Goal: Contribute content: Contribute content

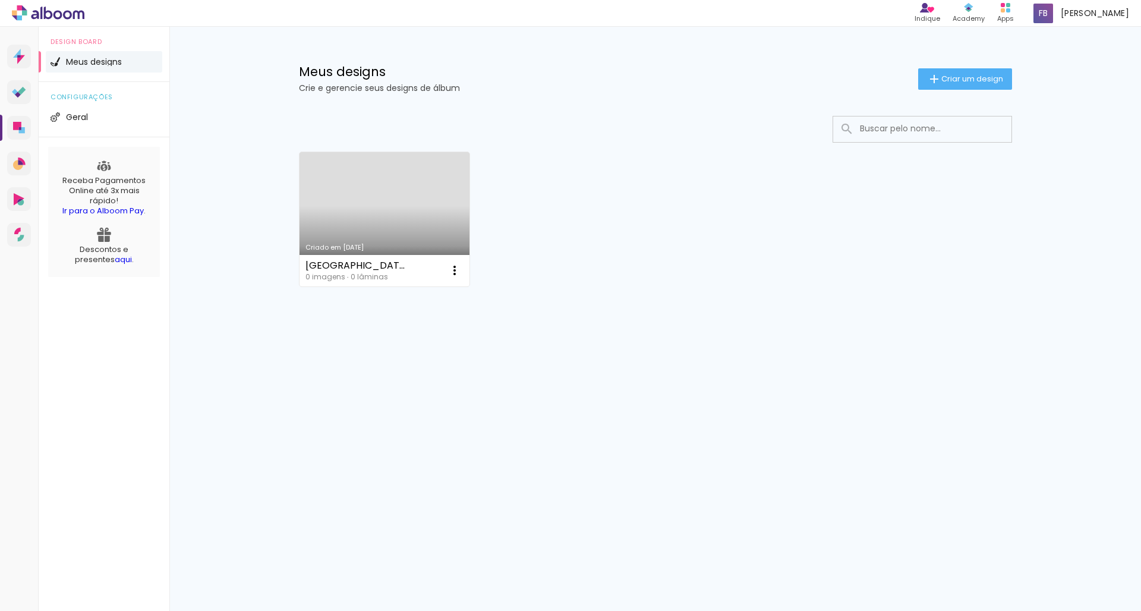
click at [370, 204] on link "Criado em [DATE]" at bounding box center [384, 219] width 171 height 134
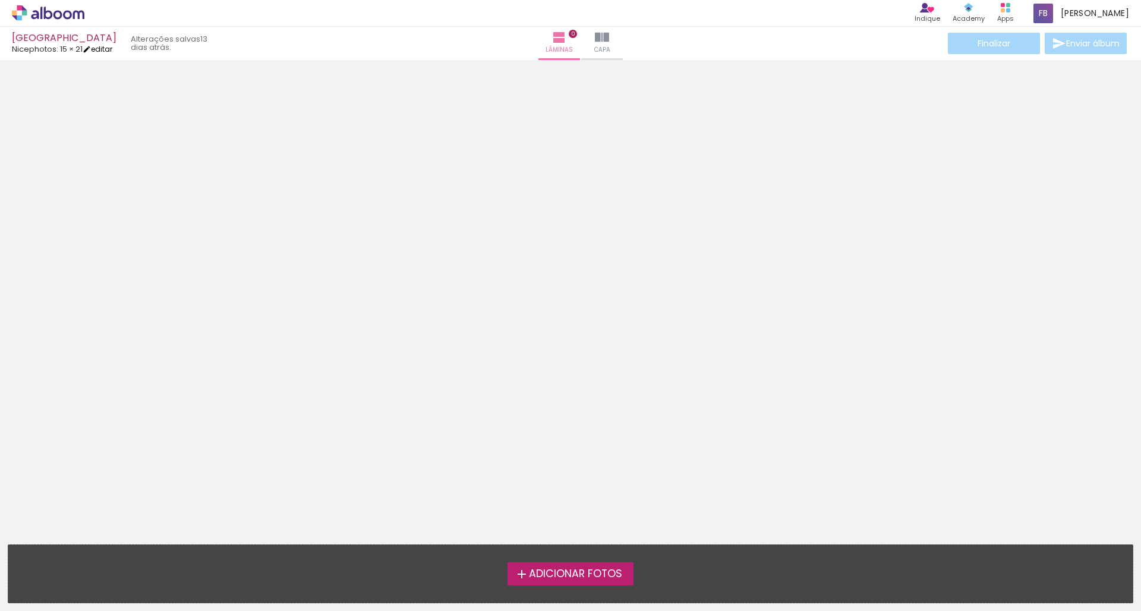
click at [112, 50] on link "editar" at bounding box center [98, 49] width 30 height 10
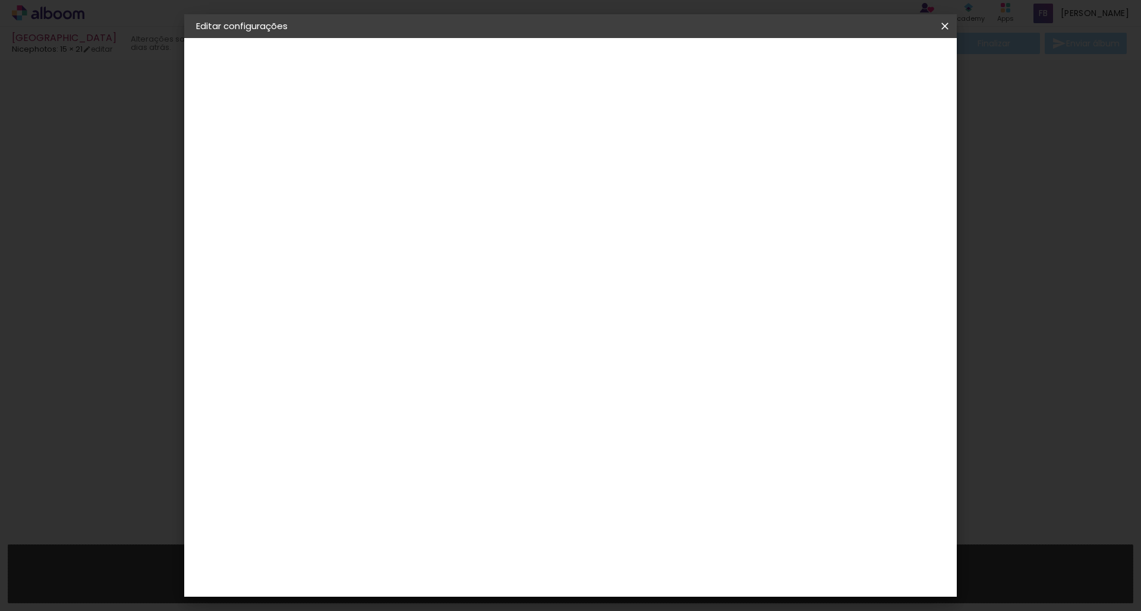
click at [251, 143] on div "Nicephotos" at bounding box center [244, 147] width 47 height 8
drag, startPoint x: 925, startPoint y: 64, endPoint x: 906, endPoint y: 62, distance: 18.5
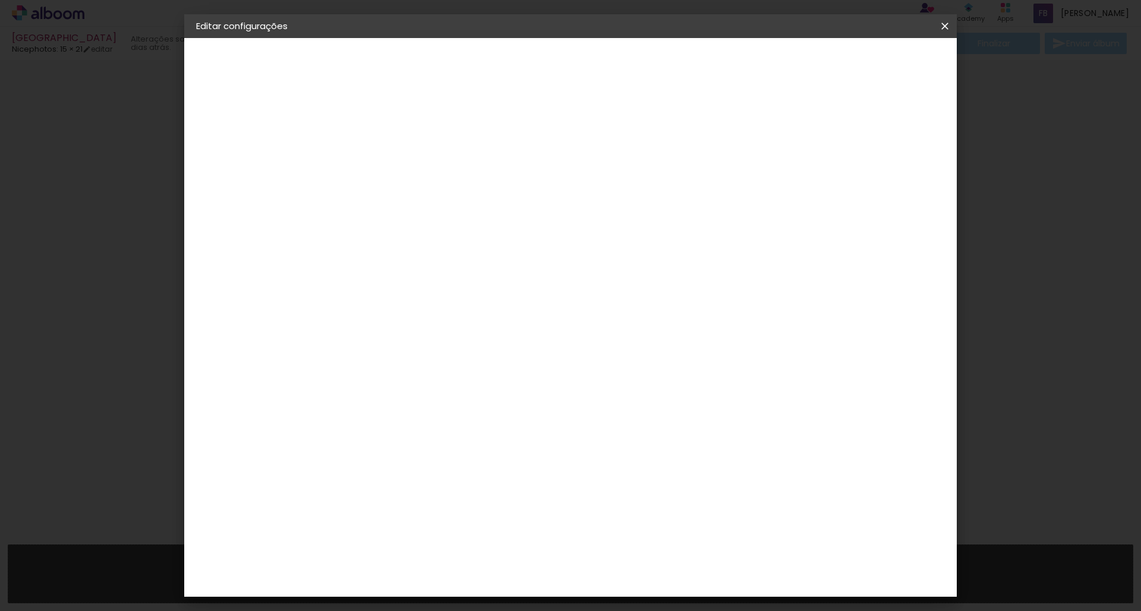
click at [0, 0] on slot "Avançar" at bounding box center [0, 0] width 0 height 0
click at [437, 198] on input "text" at bounding box center [413, 207] width 46 height 18
click at [570, 198] on paper-item "Padrão" at bounding box center [648, 197] width 238 height 24
type input "Padrão"
click at [536, 199] on input "Padrão" at bounding box center [463, 195] width 146 height 18
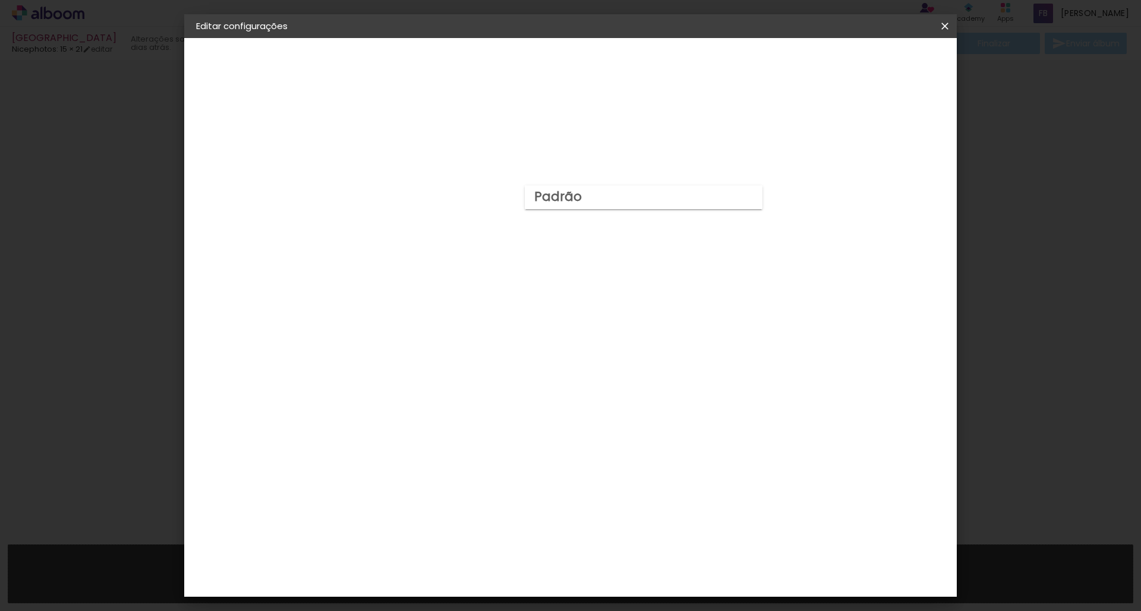
click at [570, 195] on paper-item "Padrão" at bounding box center [644, 197] width 238 height 24
drag, startPoint x: 757, startPoint y: 183, endPoint x: 740, endPoint y: 181, distance: 16.8
click at [554, 181] on paper-input-container "Linha Padrão" at bounding box center [470, 196] width 168 height 30
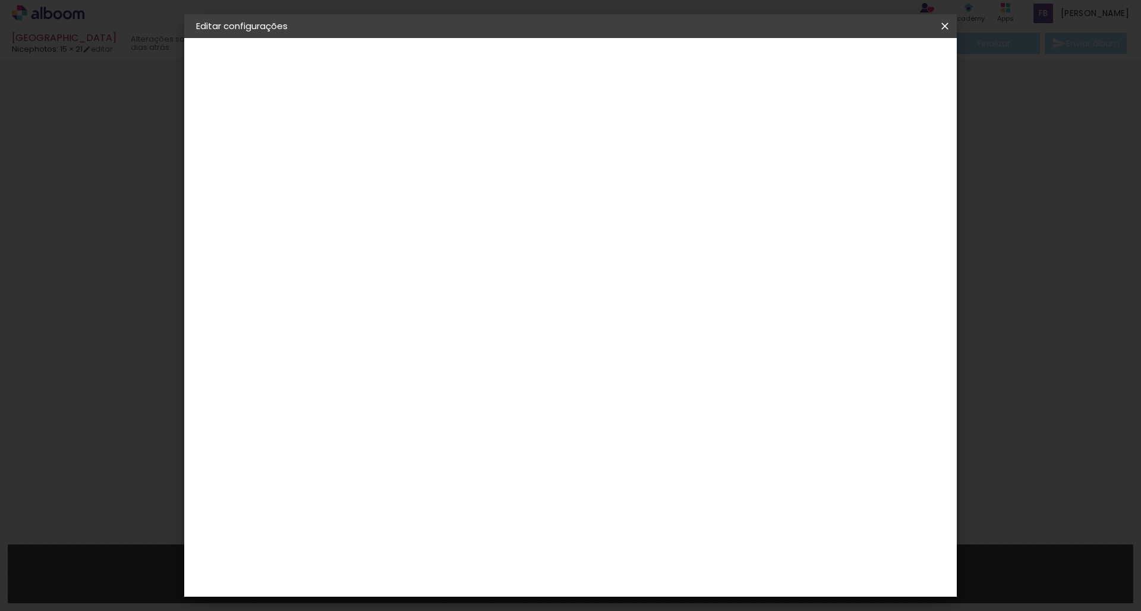
click at [0, 0] on slot "Avançar" at bounding box center [0, 0] width 0 height 0
type input "3"
type paper-input "3"
click at [398, 124] on input "3" at bounding box center [381, 128] width 41 height 15
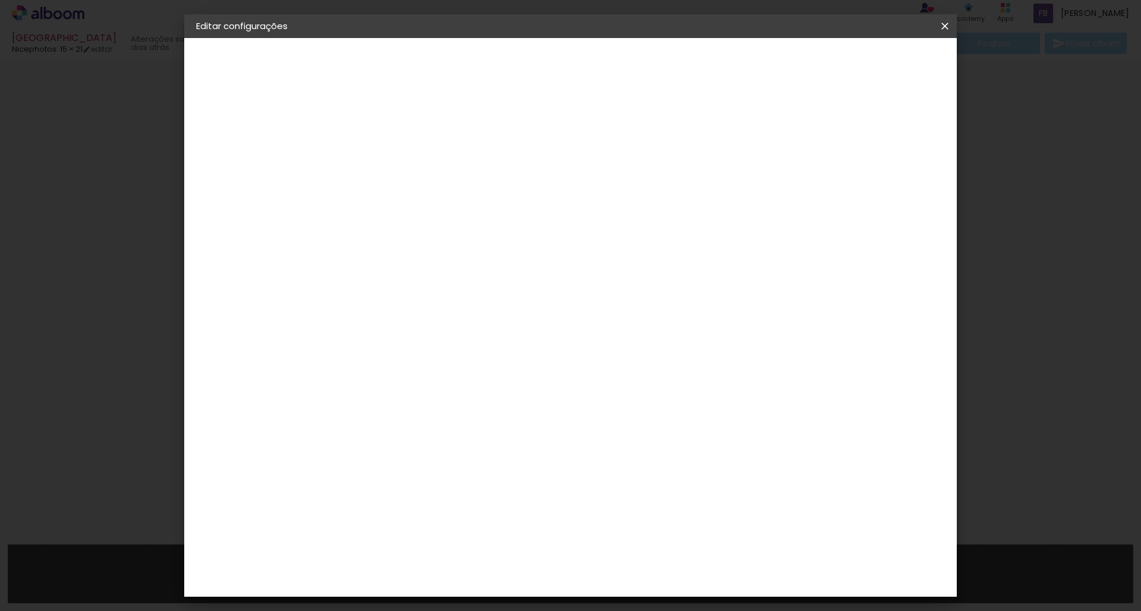
type input "4"
type paper-input "4"
click at [398, 124] on input "4" at bounding box center [381, 128] width 41 height 15
type input "5"
type paper-input "5"
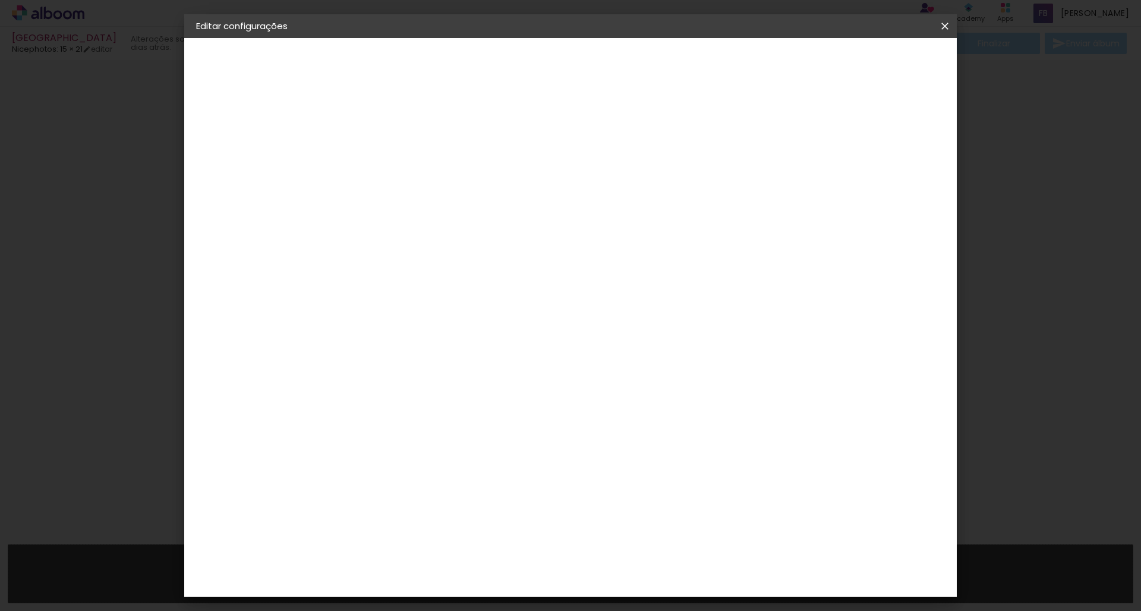
click at [398, 124] on input "5" at bounding box center [381, 128] width 41 height 15
type input "6"
type paper-input "6"
click at [398, 124] on input "6" at bounding box center [381, 128] width 41 height 15
type input "7"
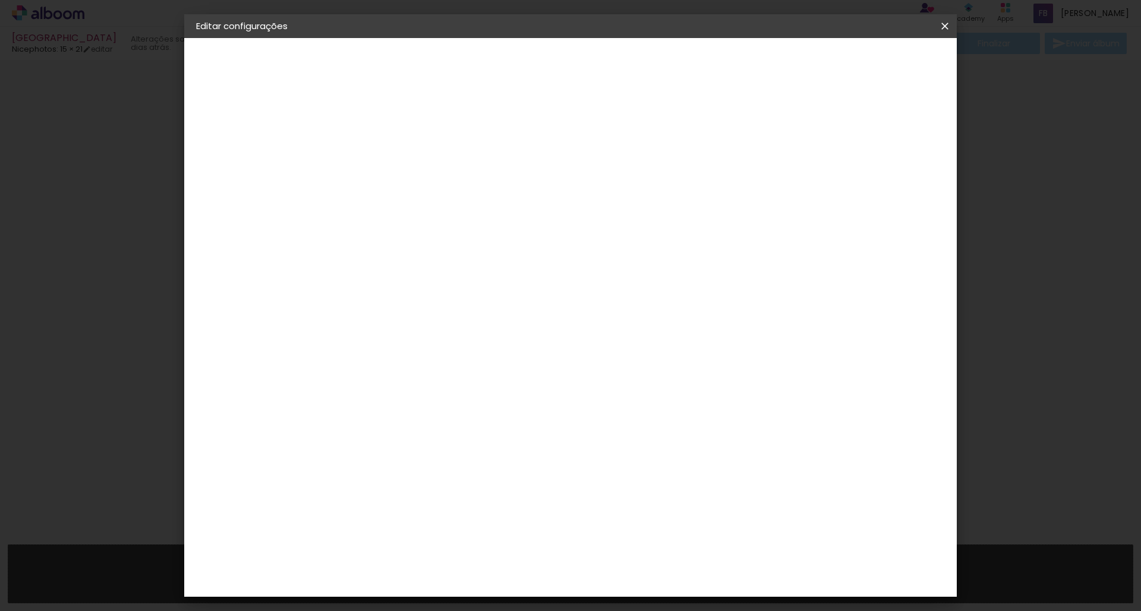
type paper-input "7"
click at [398, 124] on input "7" at bounding box center [381, 128] width 41 height 15
type input "8"
type paper-input "8"
click at [398, 124] on input "8" at bounding box center [381, 128] width 41 height 15
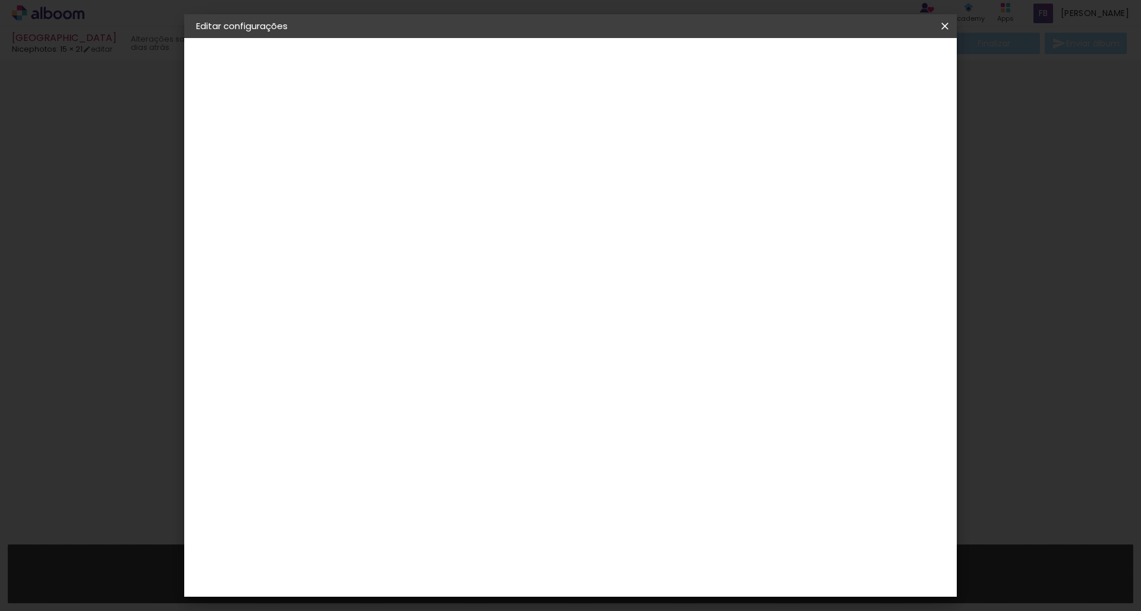
type input "9"
type paper-input "9"
click at [398, 124] on input "9" at bounding box center [381, 128] width 41 height 15
type input "10"
type paper-input "10"
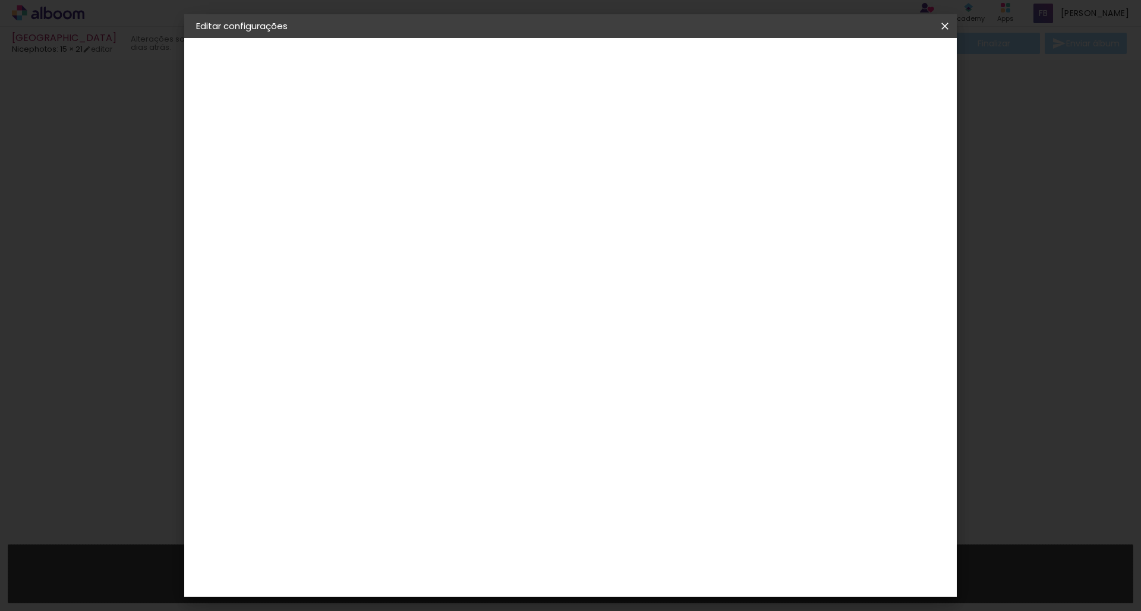
click at [398, 124] on input "10" at bounding box center [381, 128] width 41 height 15
type input "11"
type paper-input "11"
click at [398, 124] on input "11" at bounding box center [381, 128] width 41 height 15
type input "12"
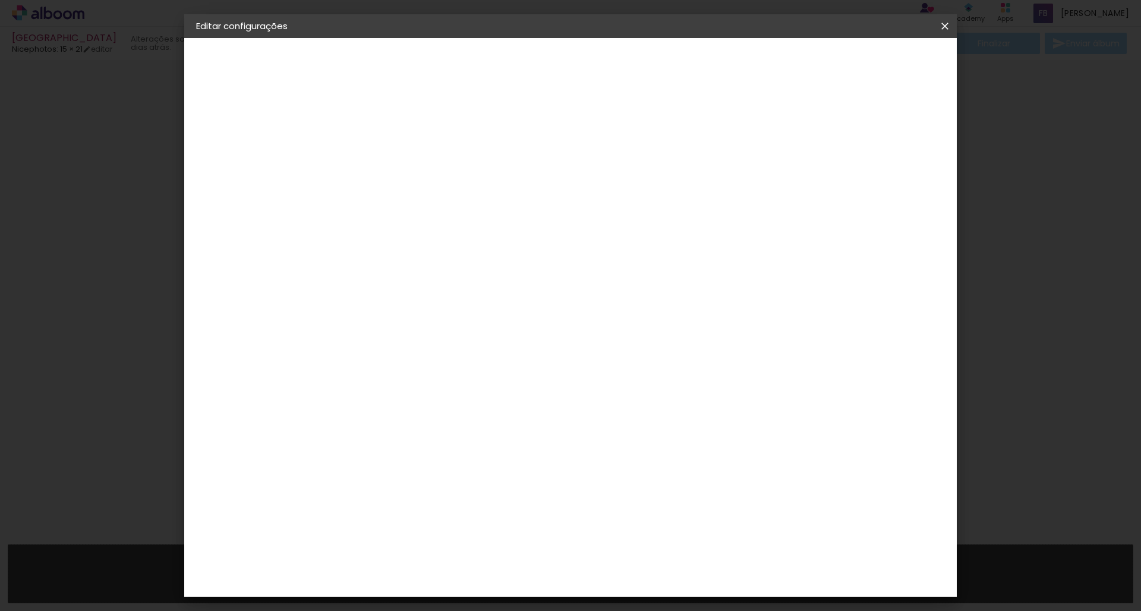
type paper-input "12"
click at [398, 124] on input "12" at bounding box center [381, 128] width 41 height 15
click at [397, 109] on div "mm Mostrar sangria 20.3 cm Largura da página 20.3 cm Altura 40.6 cm Largura da …" at bounding box center [620, 88] width 562 height 101
click at [0, 0] on slot "Mostrar sangria" at bounding box center [0, 0] width 0 height 0
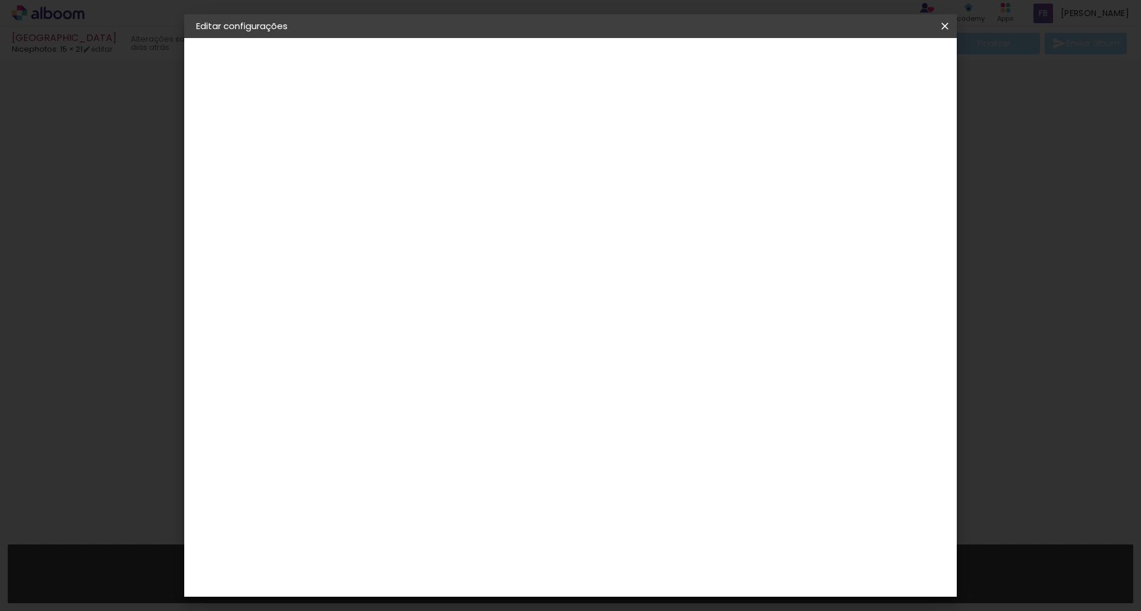
type paper-checkbox "on"
type input "11"
type paper-input "11"
click at [397, 130] on input "11" at bounding box center [381, 128] width 41 height 15
type input "10"
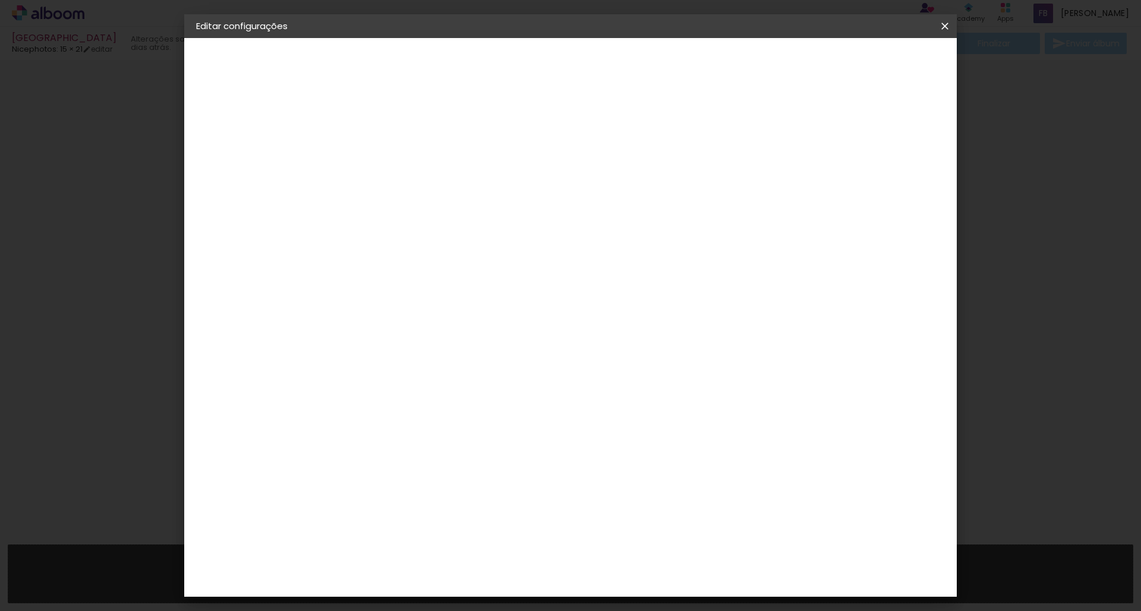
type paper-input "10"
click at [397, 130] on input "10" at bounding box center [381, 128] width 41 height 15
type input "9"
type paper-input "9"
click at [397, 130] on input "9" at bounding box center [381, 128] width 41 height 15
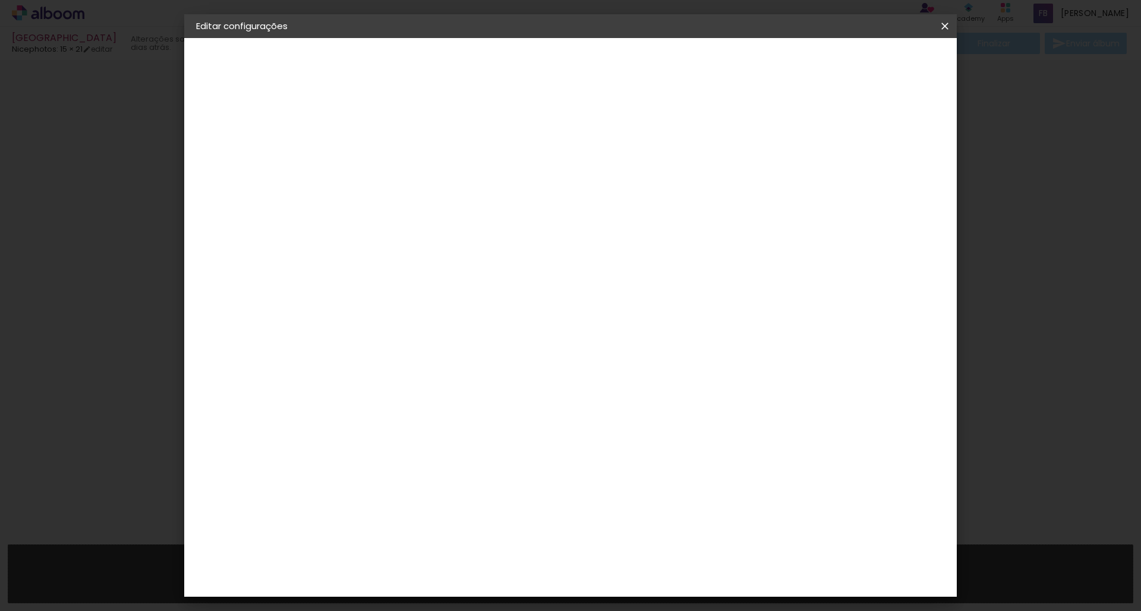
type input "8"
type paper-input "8"
click at [397, 130] on input "8" at bounding box center [381, 128] width 41 height 15
type input "7"
type paper-input "7"
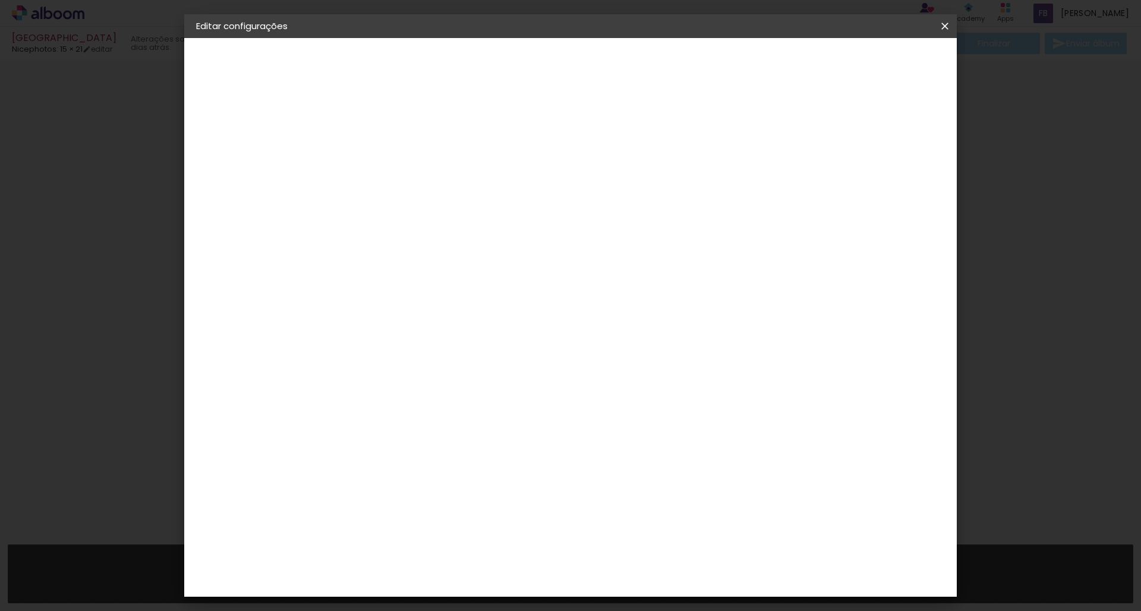
type input "6"
type paper-input "6"
type input "5"
type paper-input "5"
type input "4"
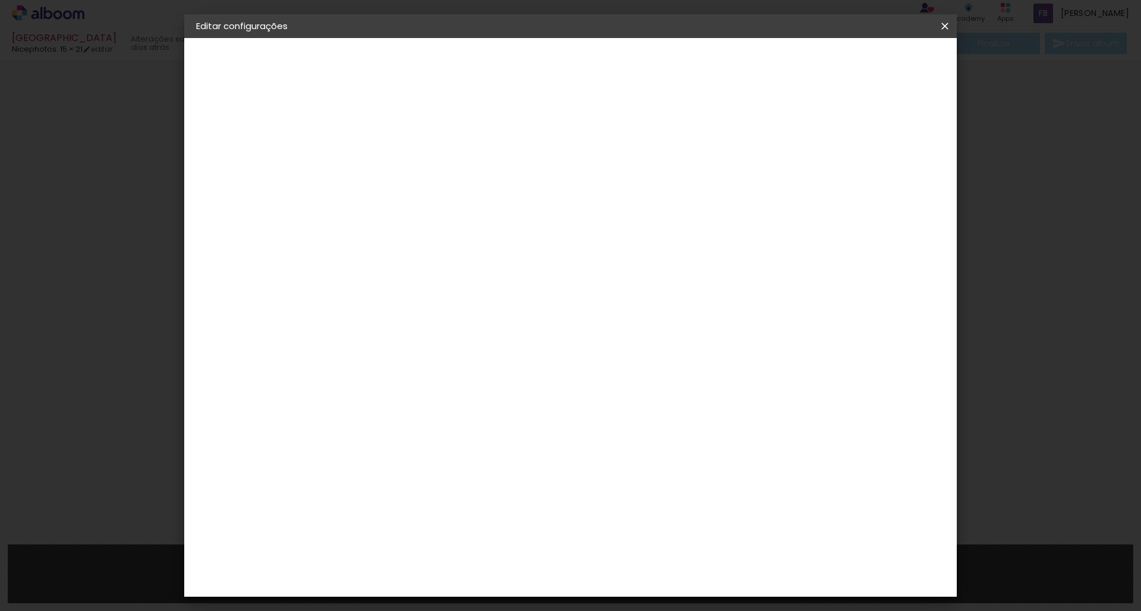
type paper-input "4"
type input "3"
type paper-input "3"
type input "2"
type paper-input "2"
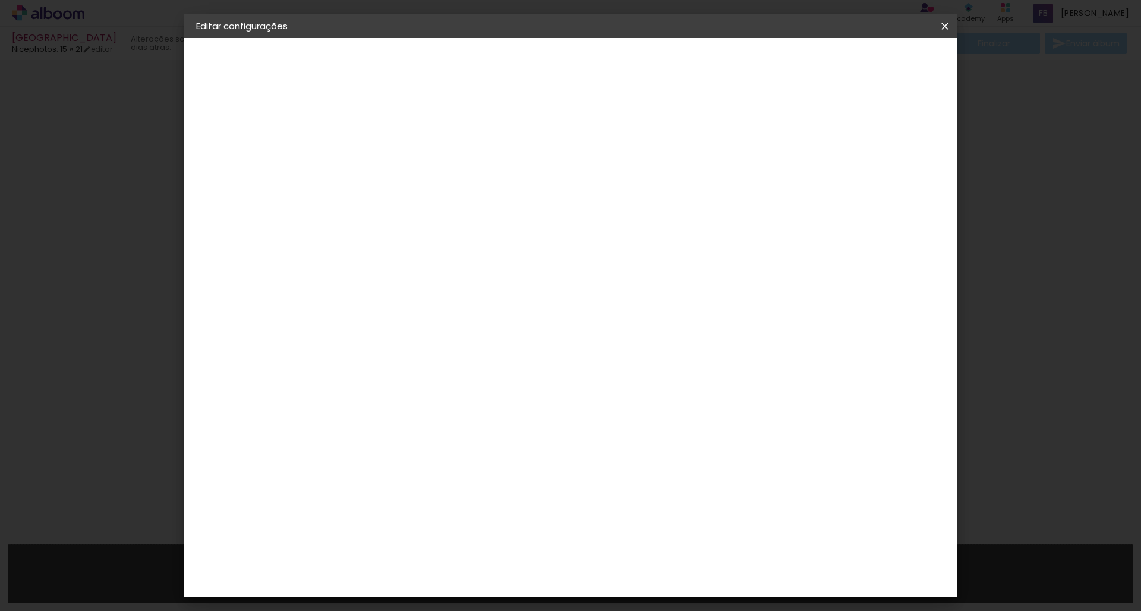
type input "1"
type paper-input "1"
type input "0"
type paper-input "0"
click at [397, 130] on input "0" at bounding box center [381, 128] width 41 height 15
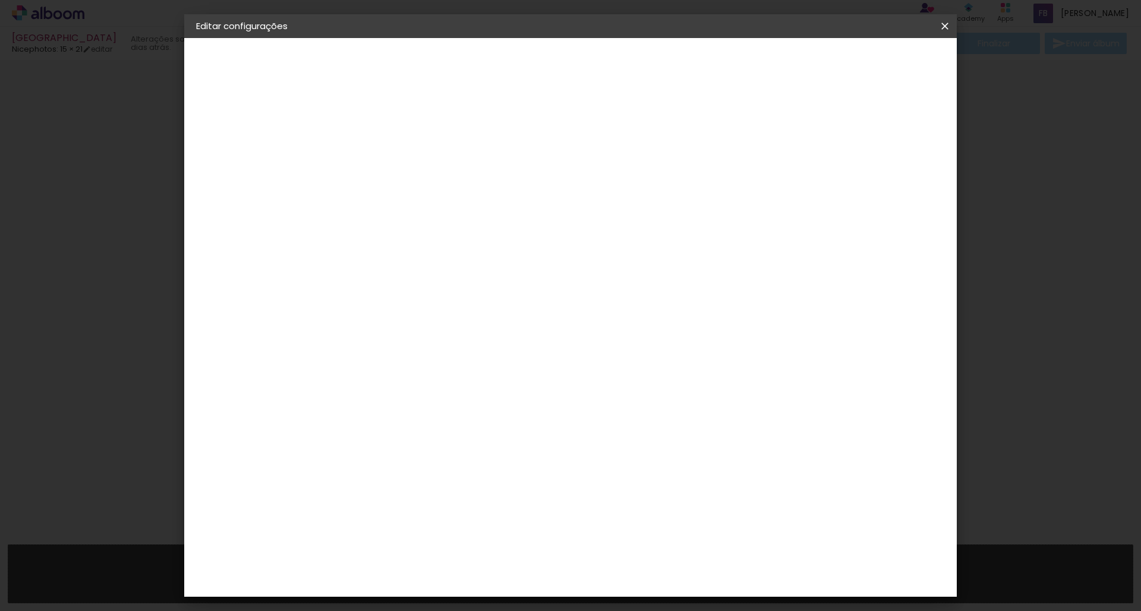
type input "1"
type paper-input "1"
click at [396, 125] on input "1" at bounding box center [381, 128] width 41 height 15
type input "2"
type paper-input "2"
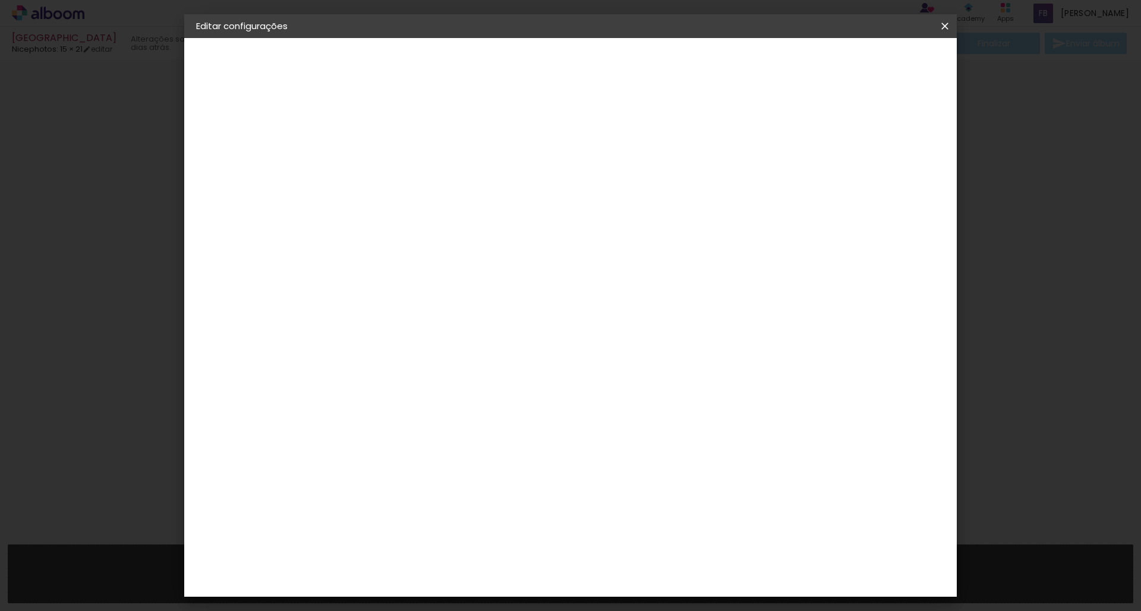
click at [396, 125] on input "2" at bounding box center [381, 128] width 41 height 15
type input "3"
type paper-input "3"
click at [399, 125] on input "3" at bounding box center [381, 128] width 41 height 15
type input "2"
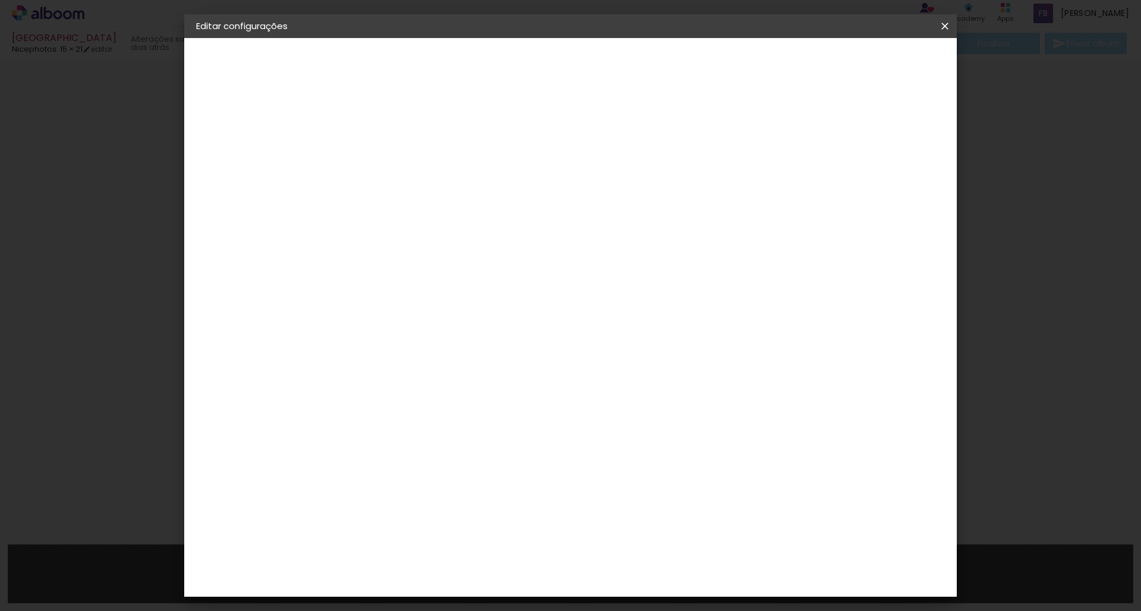
type paper-input "2"
click at [398, 129] on input "2" at bounding box center [381, 128] width 41 height 15
type input "1"
type paper-input "1"
click at [398, 130] on input "1" at bounding box center [381, 128] width 41 height 15
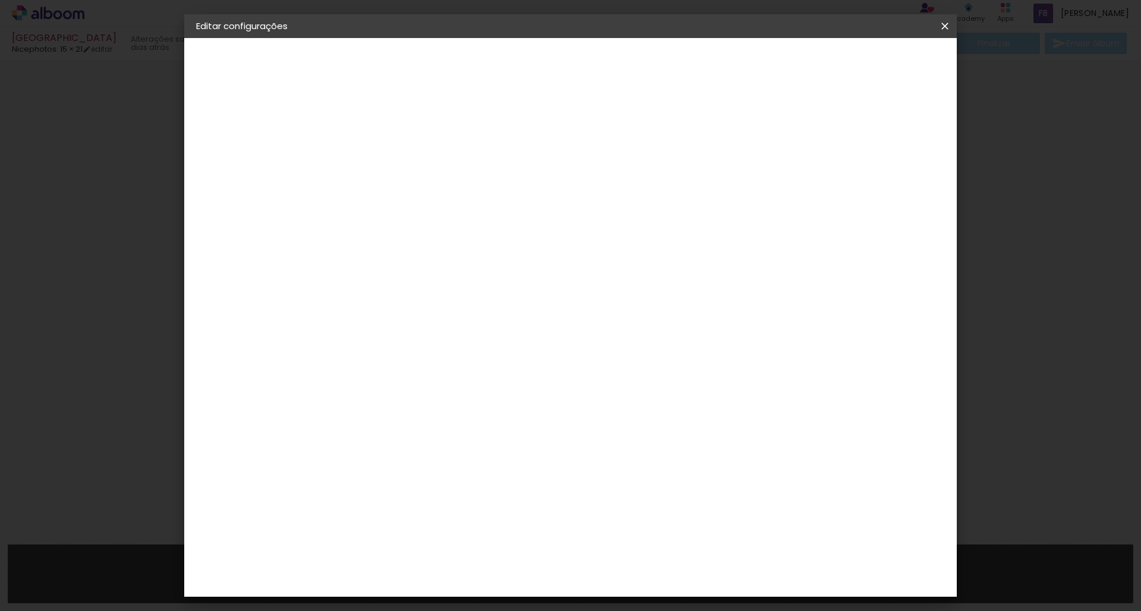
type input "2"
type paper-input "2"
click at [398, 127] on input "2" at bounding box center [381, 128] width 41 height 15
click at [570, 62] on span "Salvar configurações" at bounding box center [827, 63] width 88 height 8
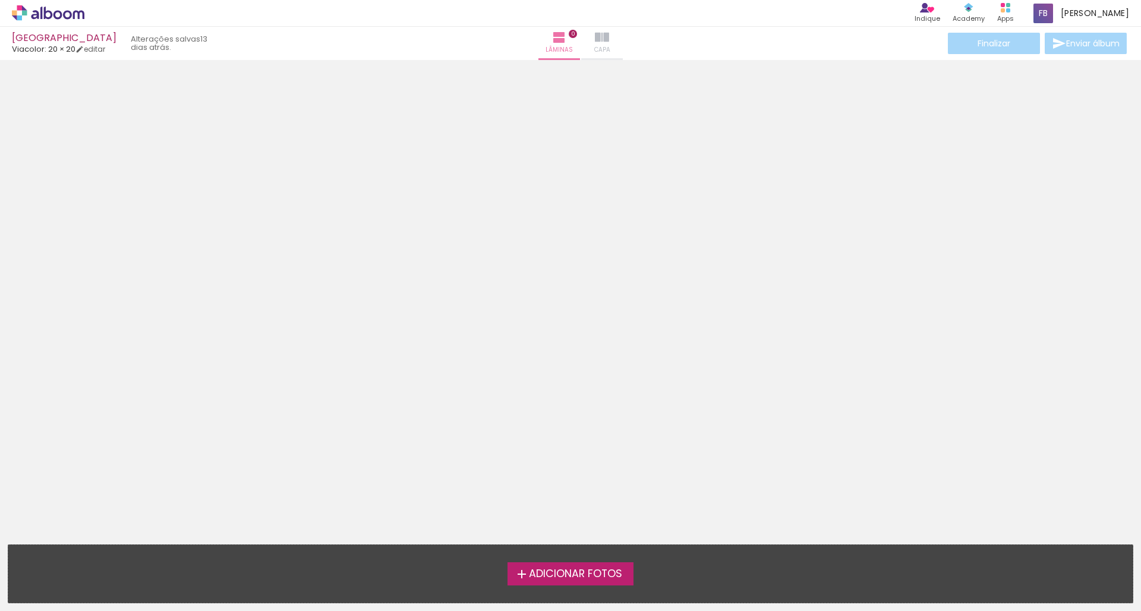
click at [570, 50] on paper-button "Capa" at bounding box center [602, 43] width 42 height 33
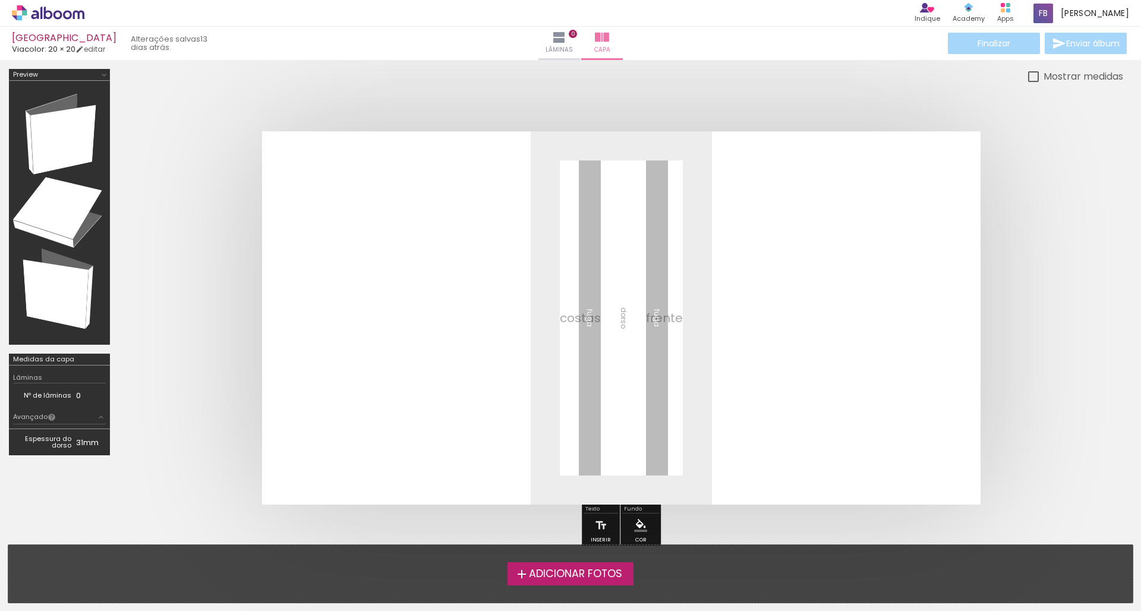
click at [570, 320] on quentale-layouter at bounding box center [621, 317] width 718 height 373
click at [570, 523] on paper-button "Inserir" at bounding box center [601, 528] width 26 height 30
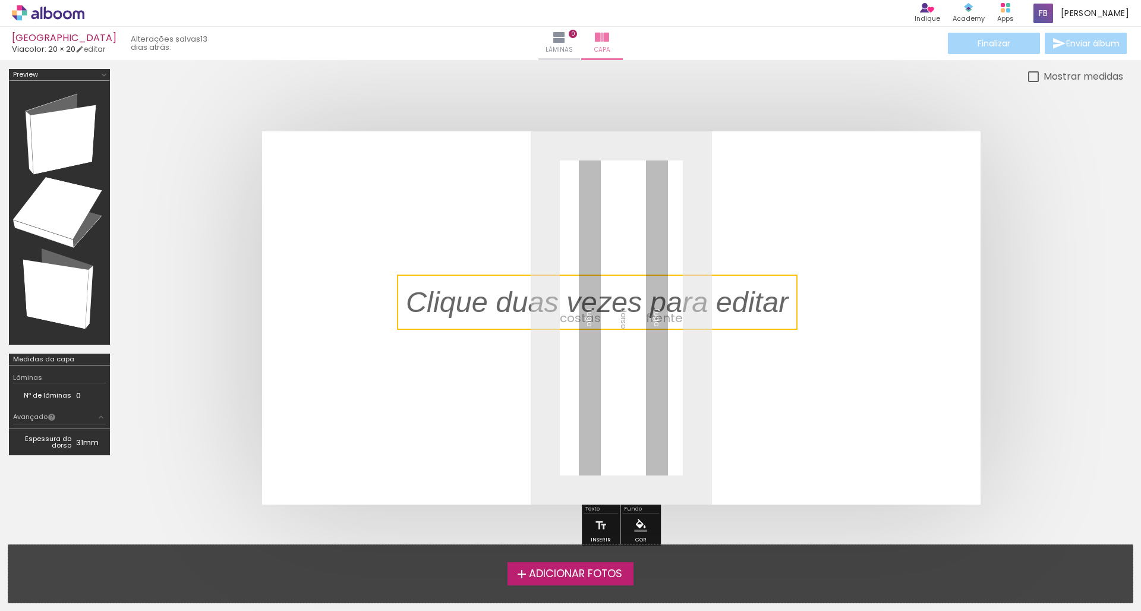
click at [570, 312] on quentale-selection at bounding box center [597, 302] width 400 height 55
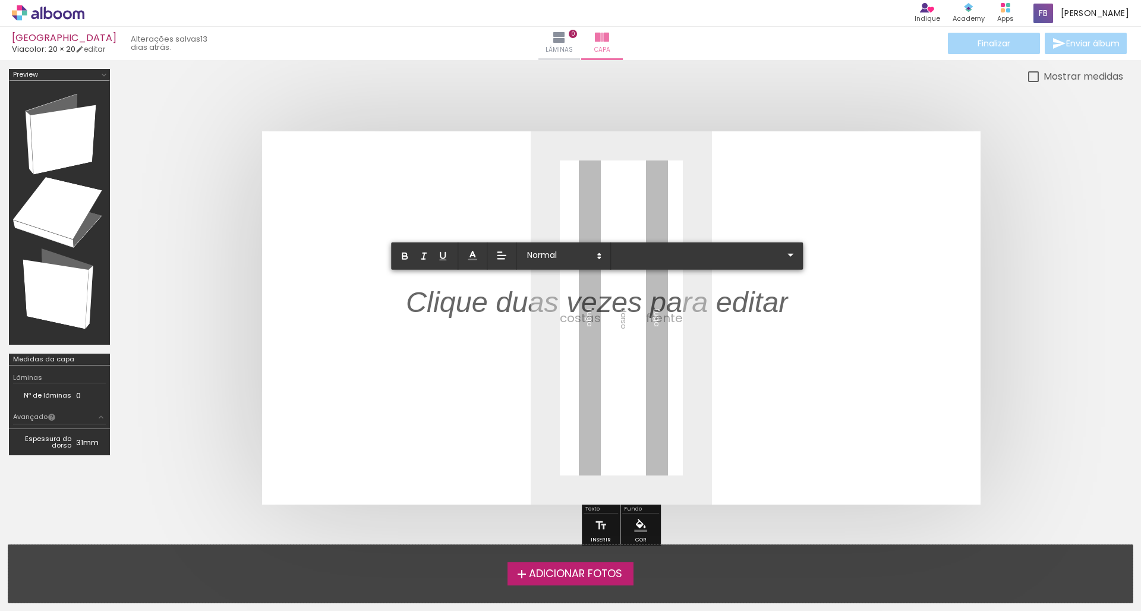
click at [570, 312] on p at bounding box center [597, 309] width 383 height 41
click at [570, 299] on p at bounding box center [597, 309] width 383 height 41
click at [552, 308] on p at bounding box center [597, 309] width 383 height 41
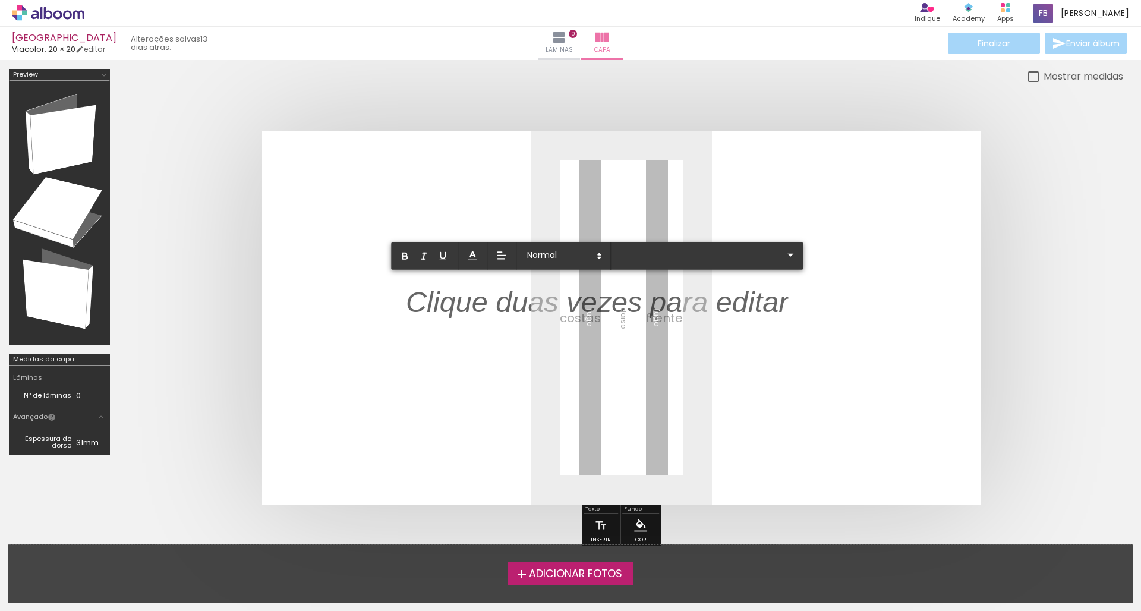
click at [552, 308] on p at bounding box center [597, 309] width 383 height 41
click at [570, 193] on quentale-layouter at bounding box center [621, 317] width 718 height 373
click at [570, 305] on p at bounding box center [597, 309] width 383 height 41
click at [570, 314] on p at bounding box center [597, 309] width 383 height 41
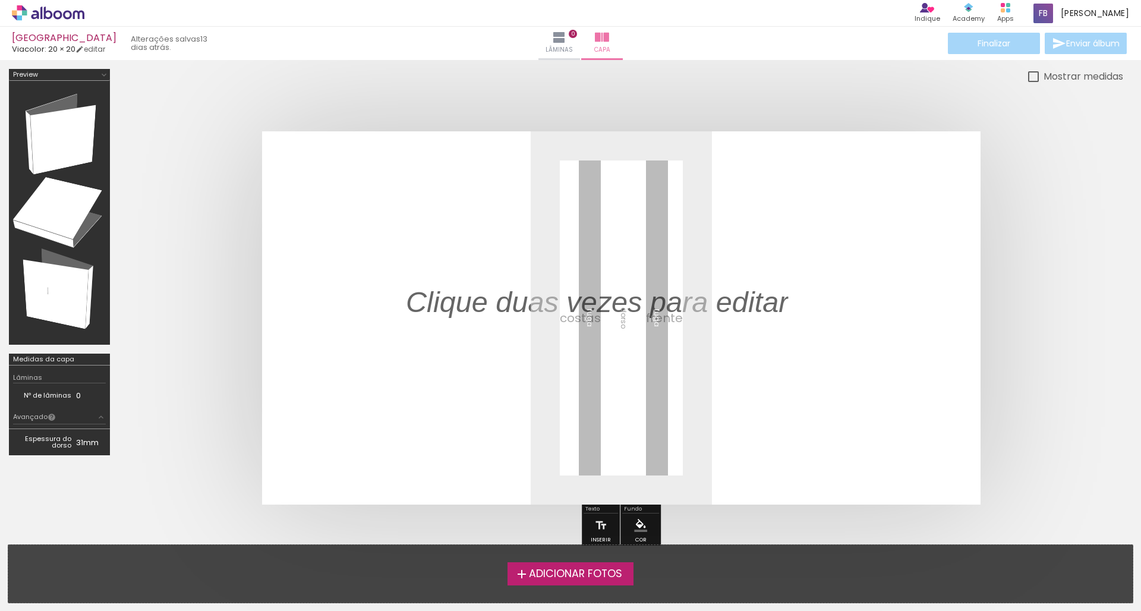
click at [570, 260] on quentale-cover-editor at bounding box center [621, 310] width 1004 height 483
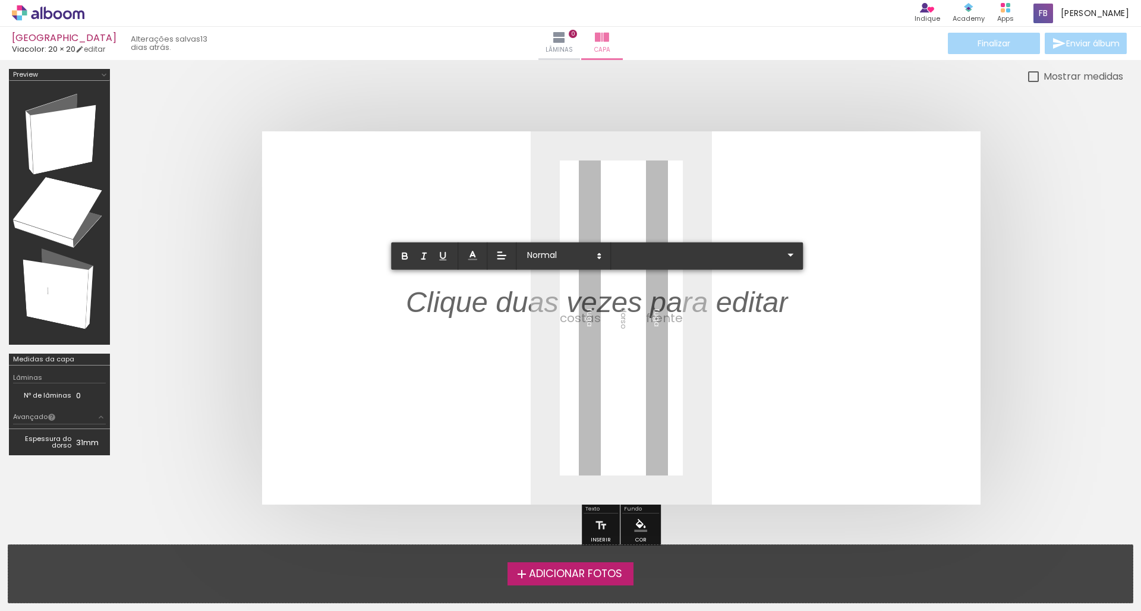
click at [570, 323] on quentale-layouter at bounding box center [621, 317] width 718 height 373
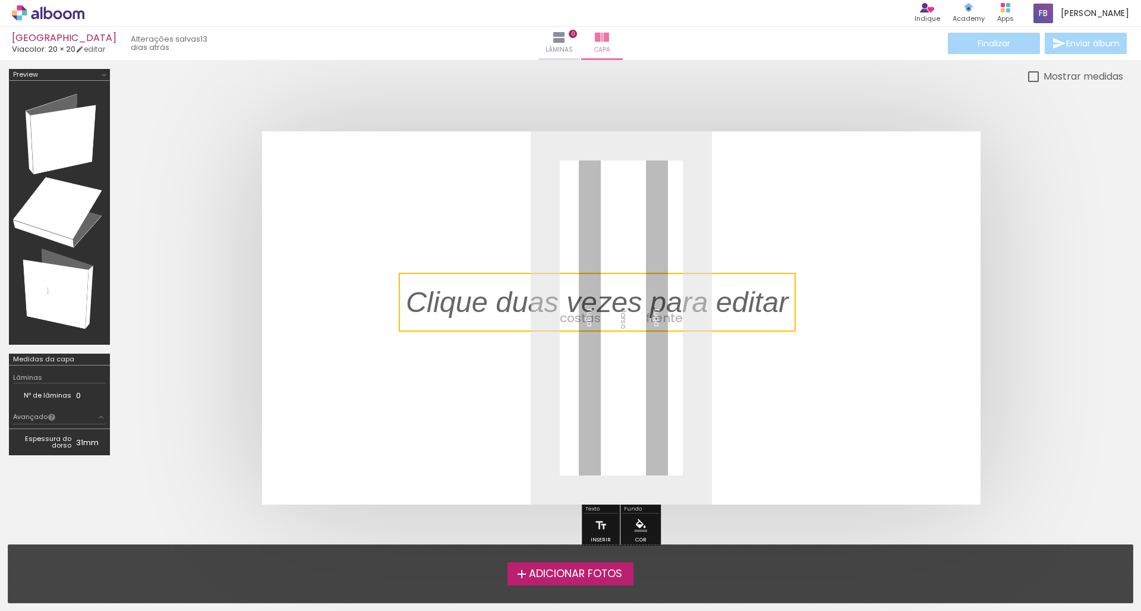
click at [570, 308] on quentale-selection at bounding box center [597, 302] width 397 height 59
click at [570, 308] on p at bounding box center [606, 302] width 400 height 41
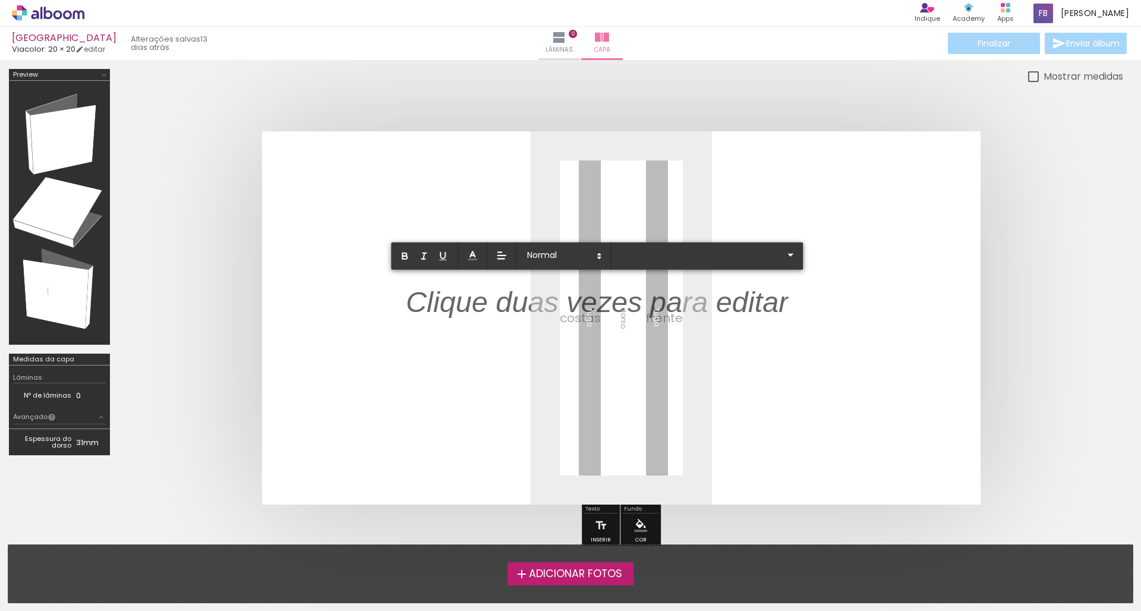
click at [570, 308] on p at bounding box center [597, 309] width 383 height 41
drag, startPoint x: 711, startPoint y: 308, endPoint x: 457, endPoint y: 299, distance: 253.9
click at [457, 299] on p at bounding box center [597, 309] width 383 height 41
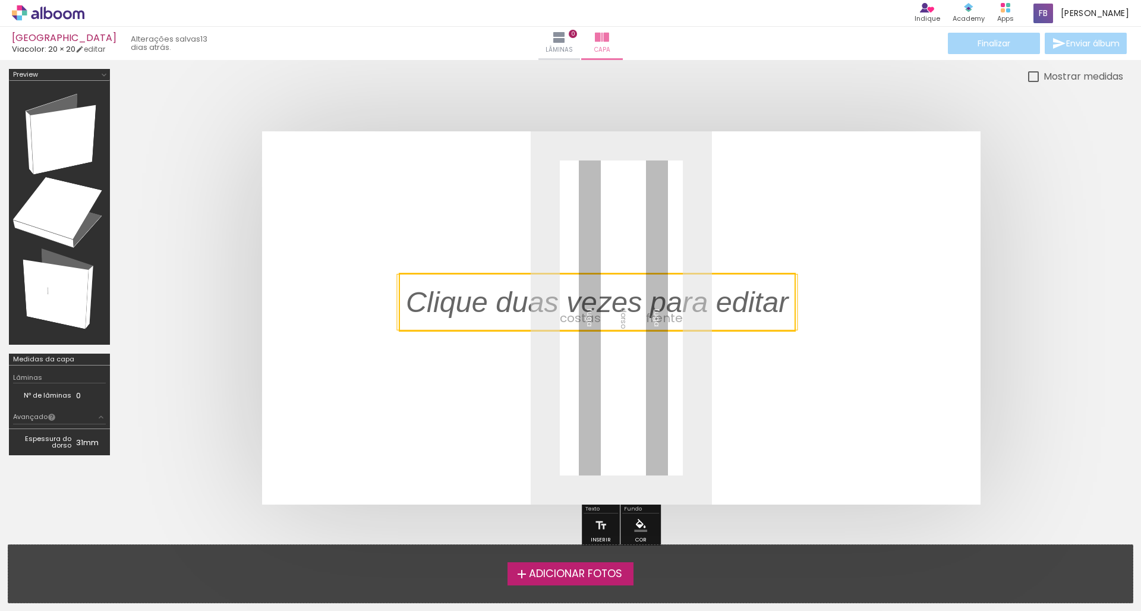
click at [458, 299] on quentale-selection at bounding box center [597, 302] width 397 height 59
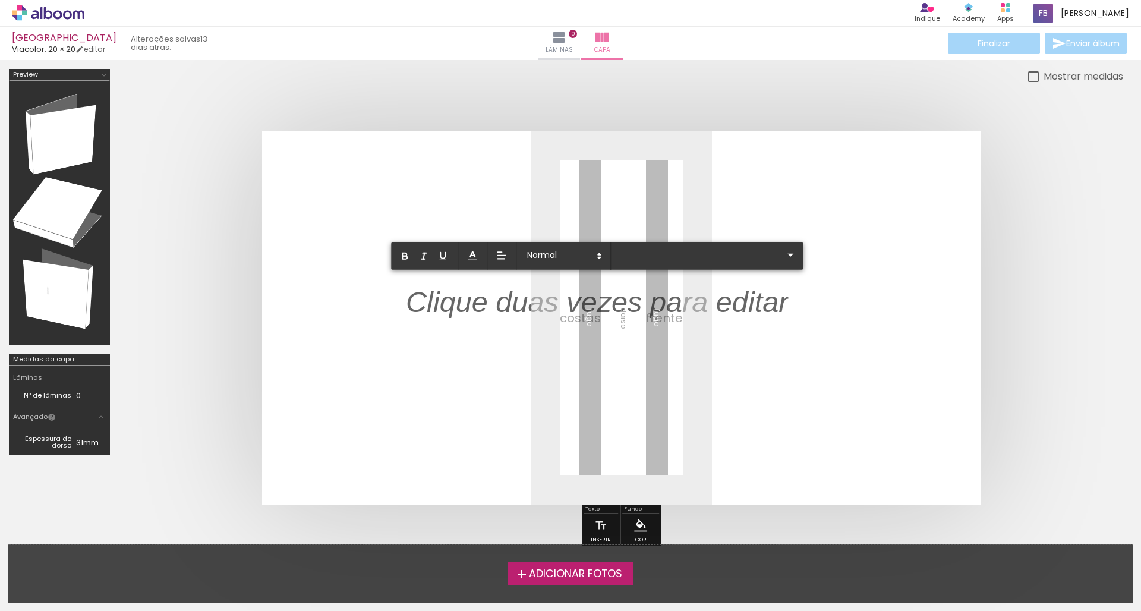
click at [461, 297] on p at bounding box center [597, 309] width 383 height 41
click at [458, 298] on p at bounding box center [597, 309] width 383 height 41
click at [443, 359] on quentale-layouter at bounding box center [621, 317] width 718 height 373
click at [497, 308] on p at bounding box center [597, 309] width 383 height 41
click at [570, 254] on span at bounding box center [563, 256] width 83 height 17
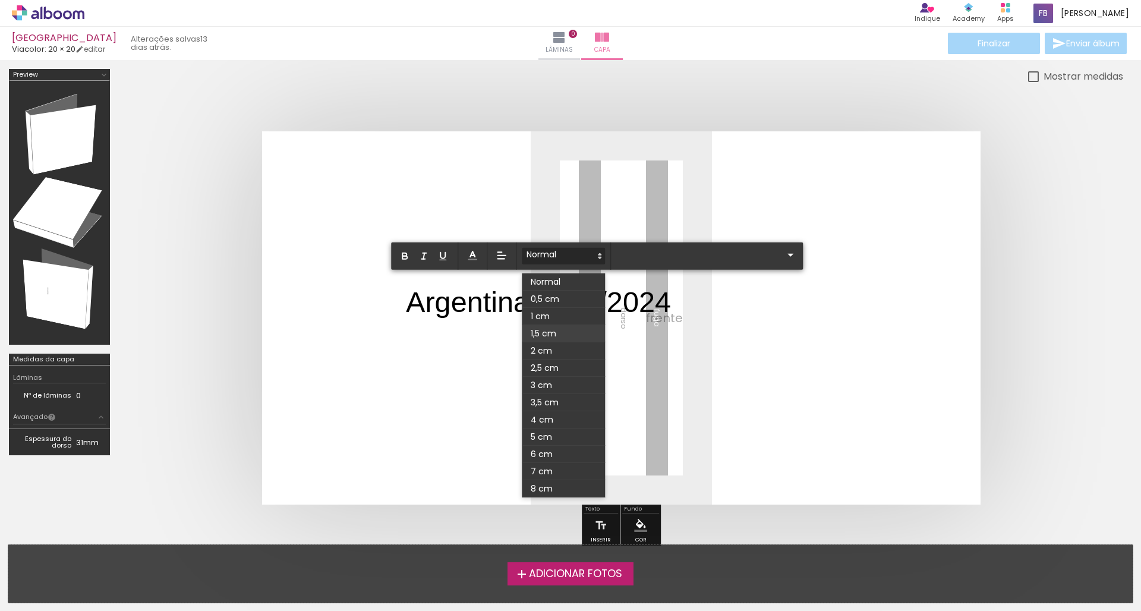
click at [568, 340] on span at bounding box center [563, 333] width 83 height 17
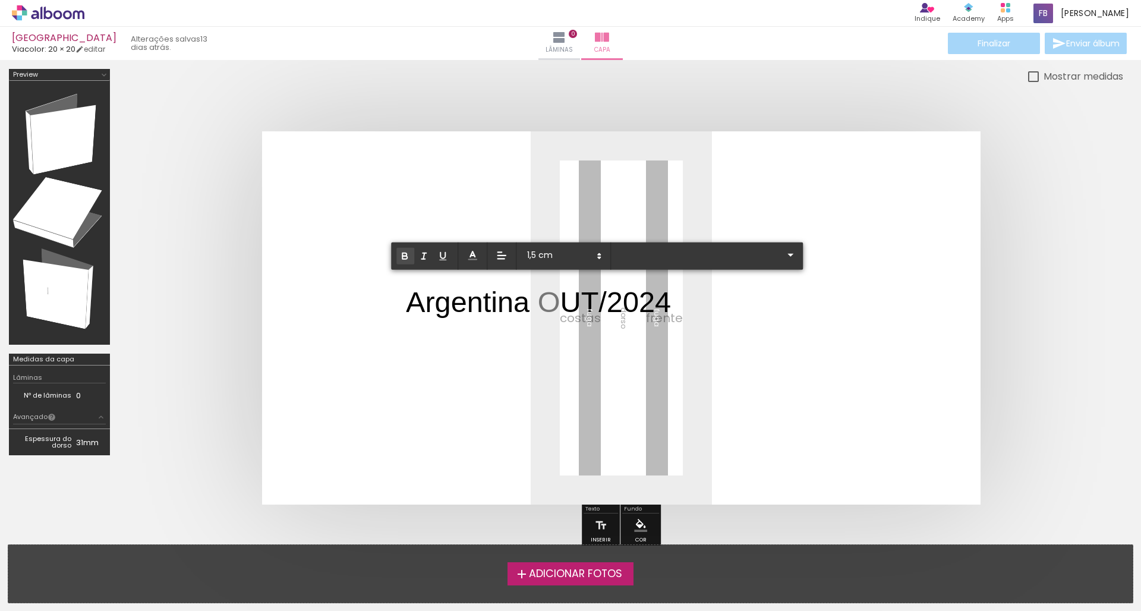
click at [406, 257] on icon "button" at bounding box center [404, 256] width 11 height 11
click at [437, 314] on p "Argentina OUT/2024" at bounding box center [538, 302] width 265 height 41
click at [407, 257] on icon "button" at bounding box center [404, 257] width 5 height 3
click at [466, 324] on quentale-layouter at bounding box center [621, 317] width 718 height 373
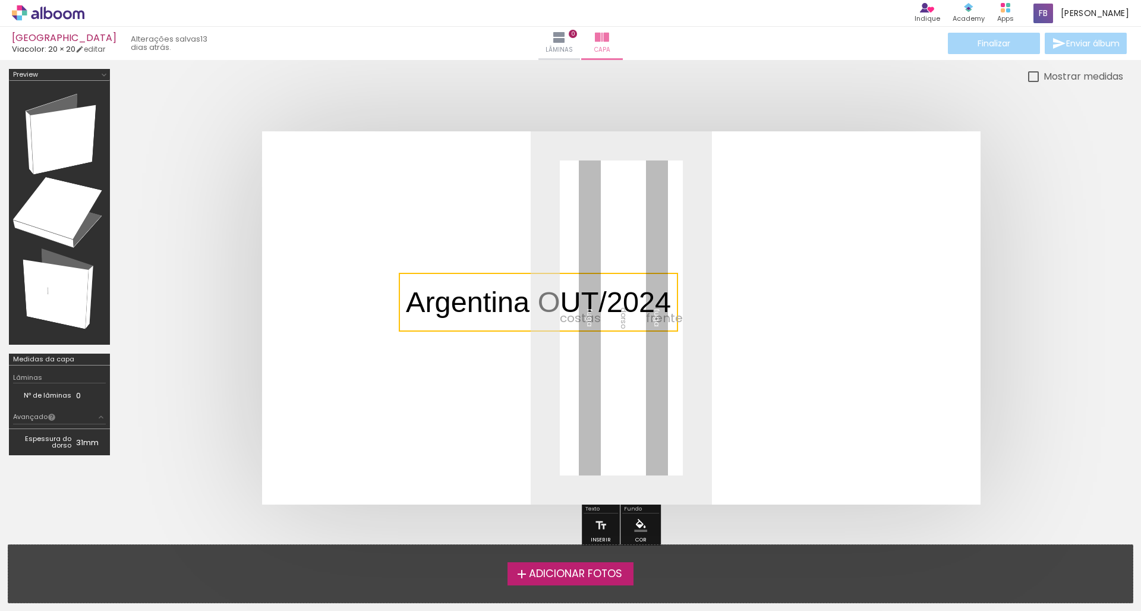
click at [466, 324] on quentale-selection at bounding box center [538, 302] width 279 height 59
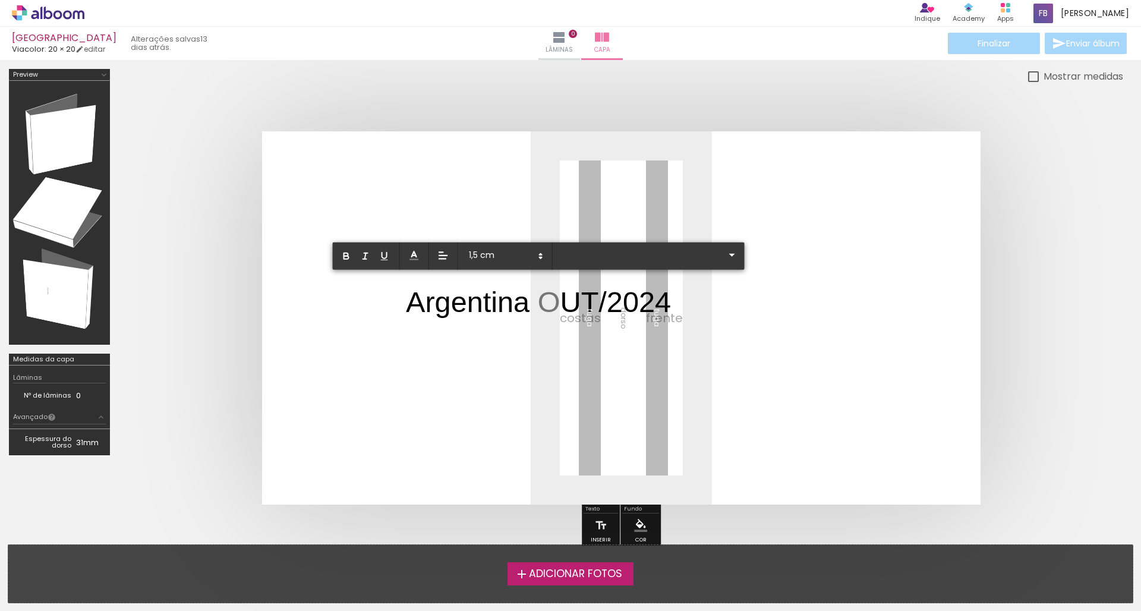
click at [463, 310] on p "Argentina OUT/2024" at bounding box center [538, 302] width 265 height 41
click at [354, 256] on button "button" at bounding box center [347, 256] width 18 height 17
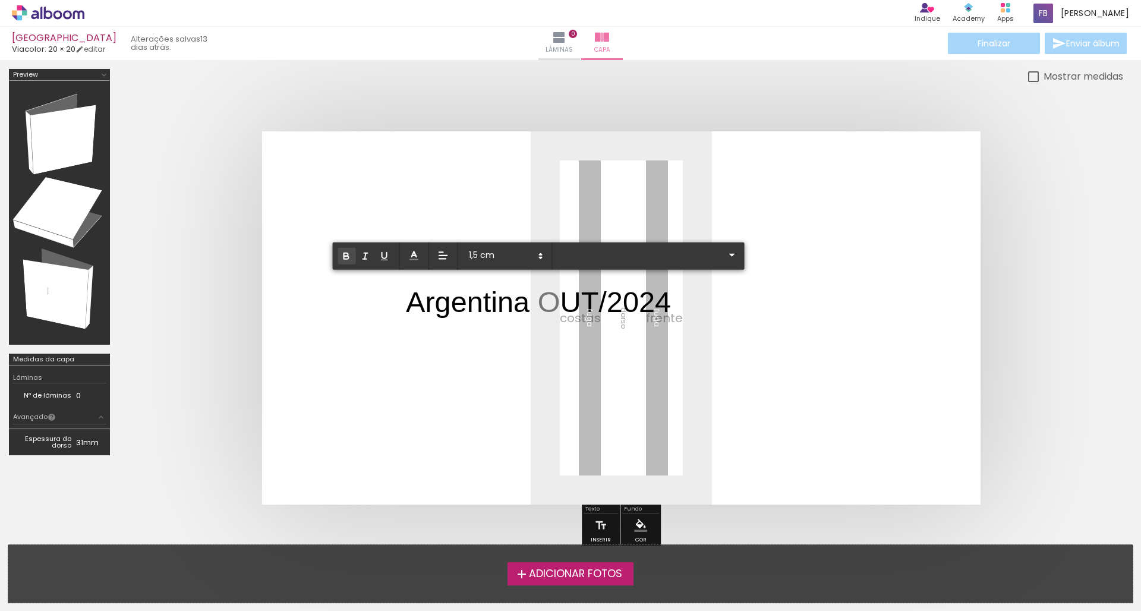
click at [345, 252] on icon "button" at bounding box center [346, 256] width 11 height 11
click at [570, 387] on quentale-layouter at bounding box center [621, 317] width 718 height 373
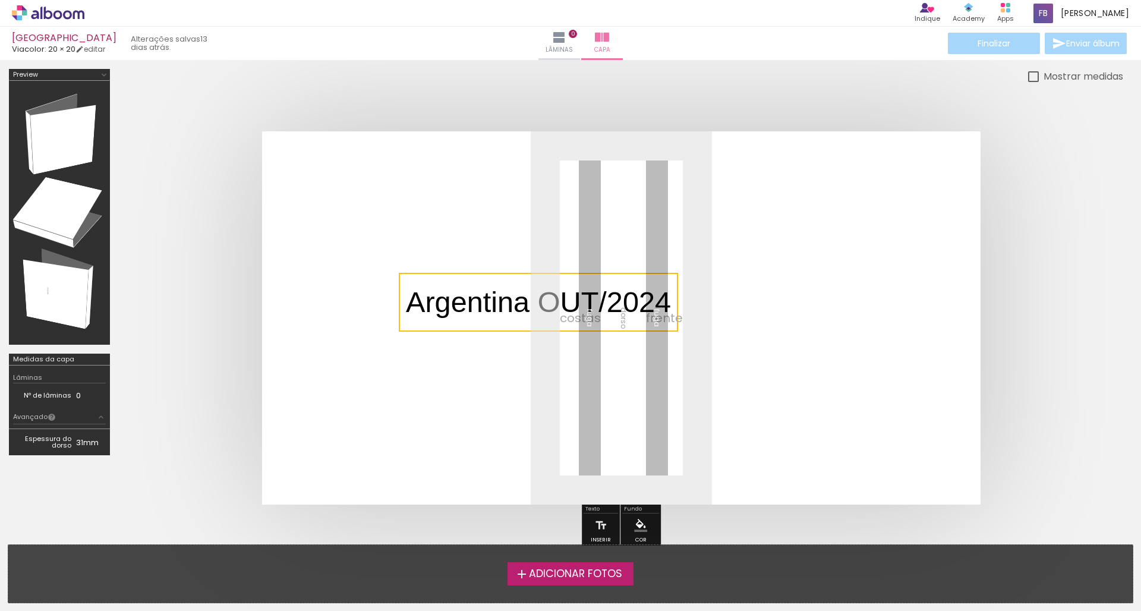
click at [570, 297] on quentale-layouter at bounding box center [621, 317] width 718 height 373
click at [570, 308] on div "Argentina OUT/2024" at bounding box center [538, 302] width 283 height 55
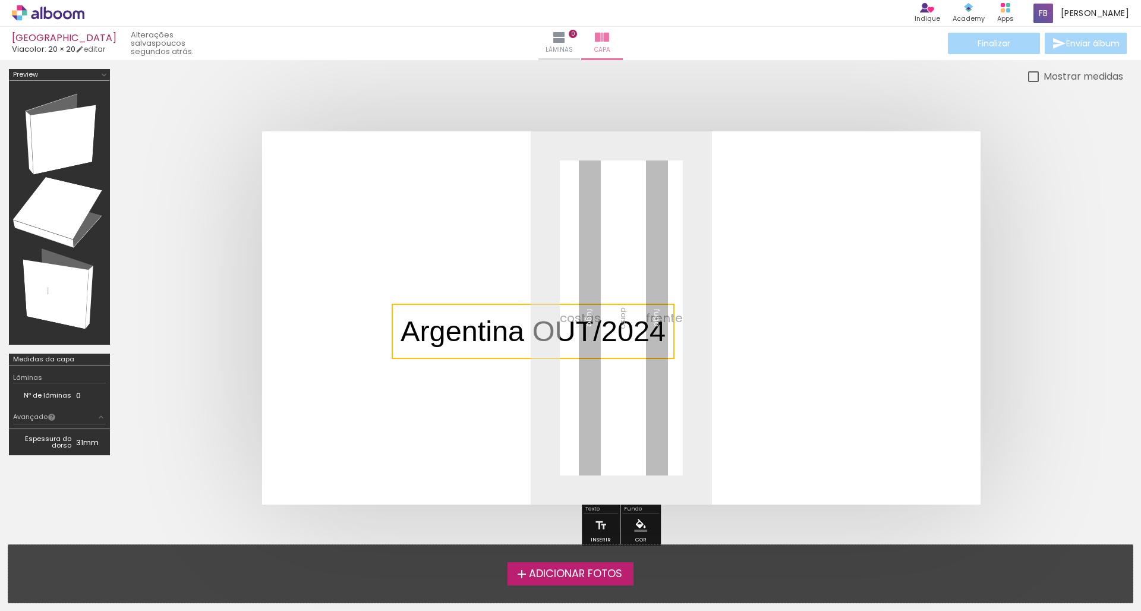
drag, startPoint x: 667, startPoint y: 329, endPoint x: 658, endPoint y: 351, distance: 23.0
click at [570, 351] on quentale-cover-editor at bounding box center [621, 310] width 1004 height 483
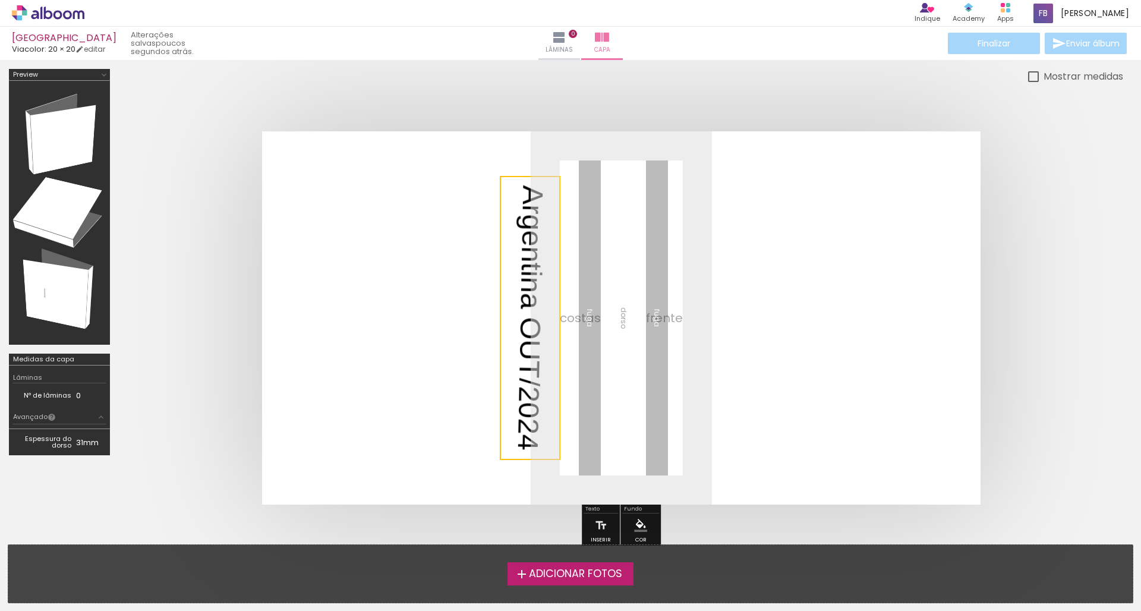
drag, startPoint x: 661, startPoint y: 280, endPoint x: 545, endPoint y: 406, distance: 171.1
click at [545, 406] on quentale-cover-editor at bounding box center [621, 310] width 1004 height 483
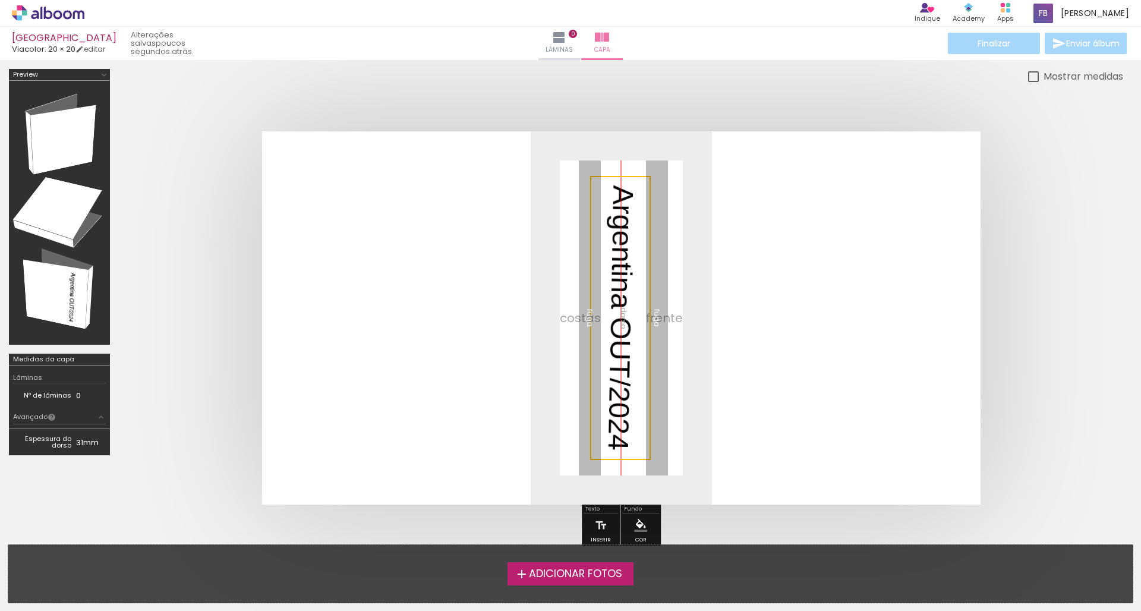
drag, startPoint x: 517, startPoint y: 338, endPoint x: 607, endPoint y: 340, distance: 90.3
click at [570, 340] on quentale-selection at bounding box center [620, 318] width 61 height 284
